Goal: Task Accomplishment & Management: Manage account settings

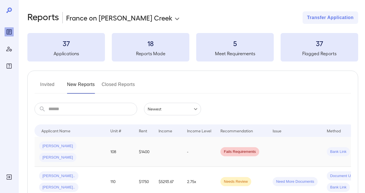
click at [167, 147] on td at bounding box center [168, 152] width 29 height 30
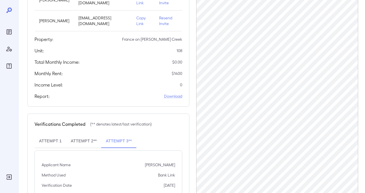
scroll to position [99, 0]
click at [194, 23] on div "Applicants Information Name Email [PERSON_NAME] [EMAIL_ADDRESS][DOMAIN_NAME] Co…" at bounding box center [192, 77] width 331 height 250
click at [193, 17] on div "Applicants Information Name Email [PERSON_NAME] [EMAIL_ADDRESS][DOMAIN_NAME] Co…" at bounding box center [192, 77] width 331 height 250
click at [191, 11] on div "Applicants Information Name Email [PERSON_NAME] [EMAIL_ADDRESS][DOMAIN_NAME] Co…" at bounding box center [192, 77] width 331 height 250
click at [192, 8] on div "Applicants Information Name Email [PERSON_NAME] [EMAIL_ADDRESS][DOMAIN_NAME] Co…" at bounding box center [192, 77] width 331 height 250
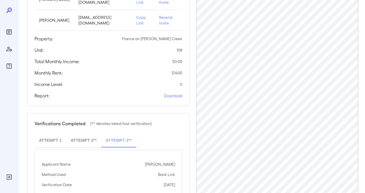
click at [190, 28] on div "Applicants Information Name Email [PERSON_NAME] [EMAIL_ADDRESS][DOMAIN_NAME] Co…" at bounding box center [192, 77] width 331 height 250
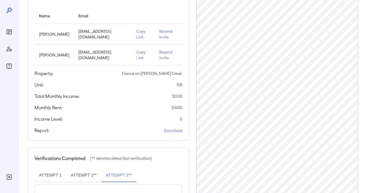
scroll to position [0, 0]
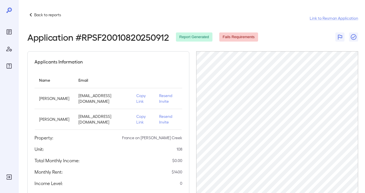
click at [42, 13] on p "Back to reports" at bounding box center [47, 15] width 27 height 6
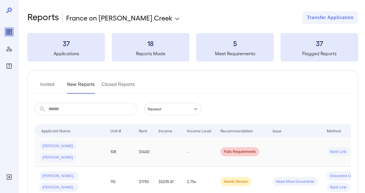
click at [76, 155] on span "[PERSON_NAME]" at bounding box center [57, 157] width 37 height 5
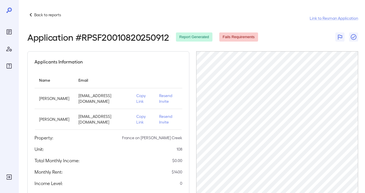
click at [12, 31] on icon "Reports" at bounding box center [9, 32] width 7 height 7
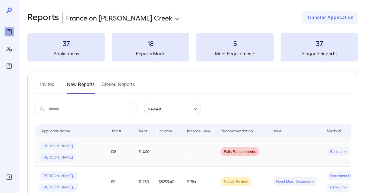
click at [76, 155] on span "[PERSON_NAME]" at bounding box center [57, 157] width 37 height 5
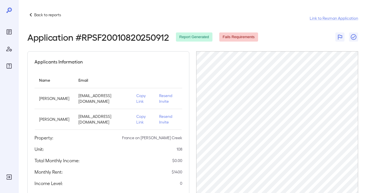
click at [159, 119] on p "Resend Invite" at bounding box center [168, 119] width 19 height 11
click at [137, 119] on p "Copy Link" at bounding box center [143, 119] width 14 height 11
